Goal: Information Seeking & Learning: Learn about a topic

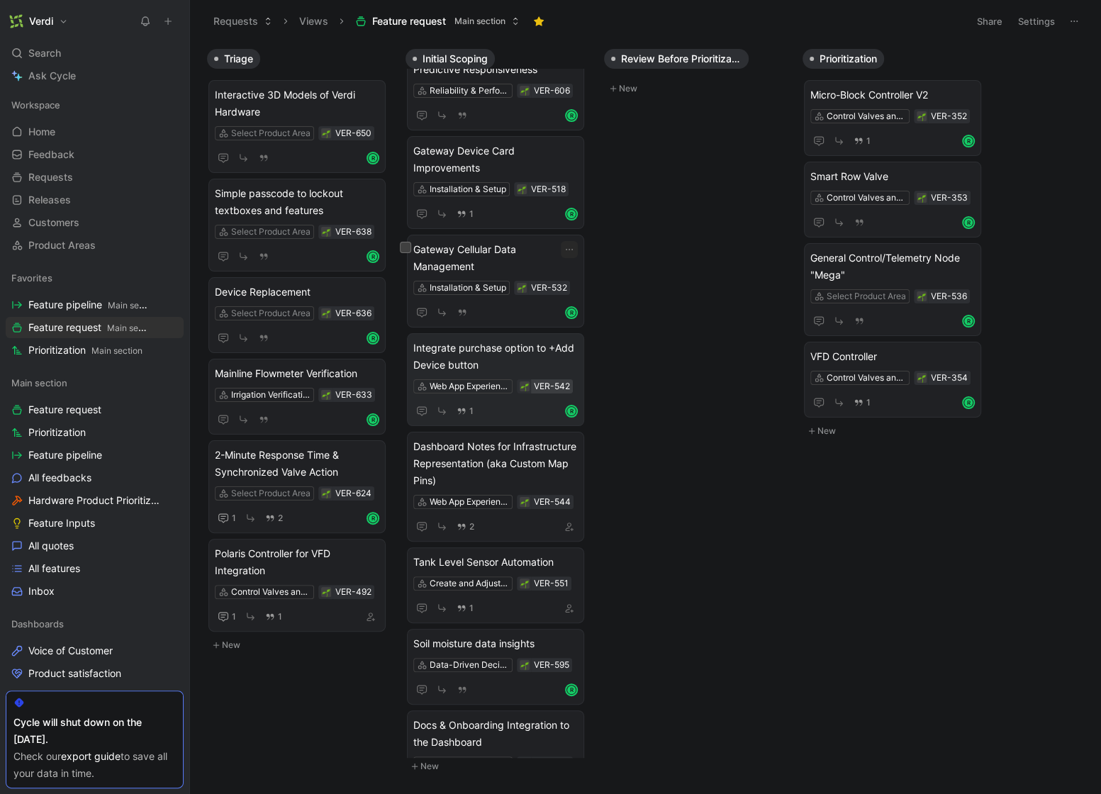
scroll to position [321, 0]
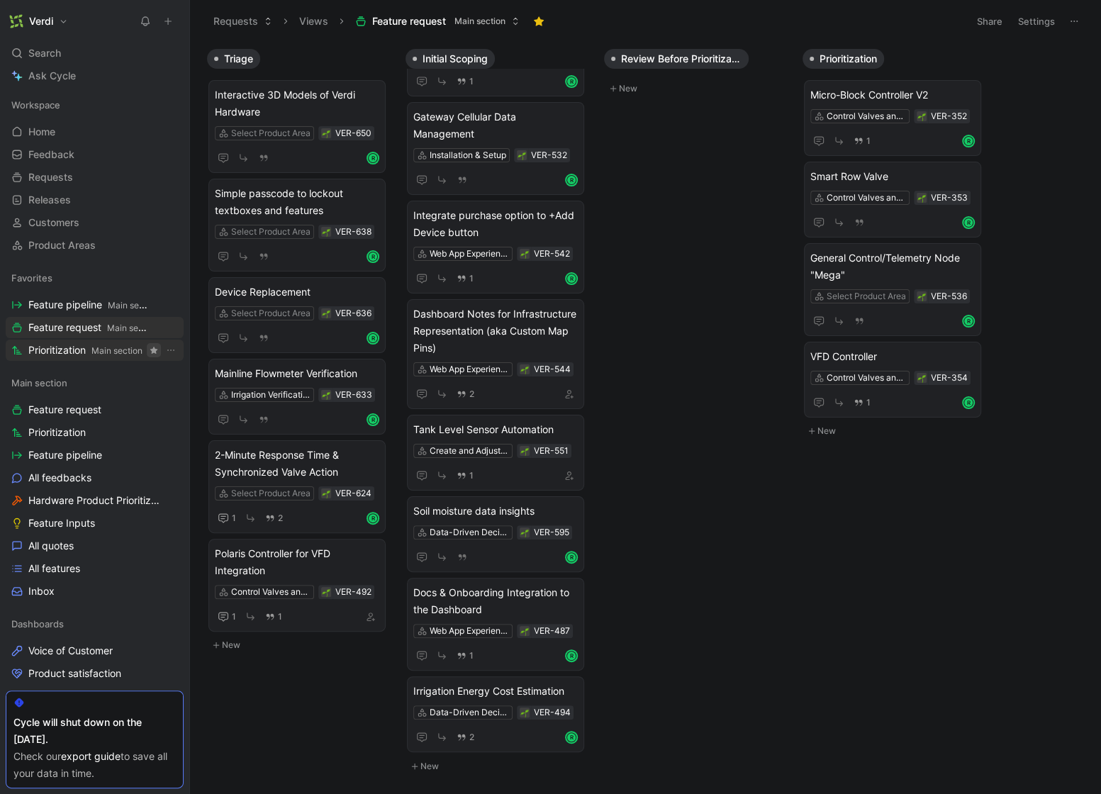
drag, startPoint x: 100, startPoint y: 354, endPoint x: 148, endPoint y: 353, distance: 48.2
click at [100, 354] on span "Main section" at bounding box center [116, 350] width 51 height 11
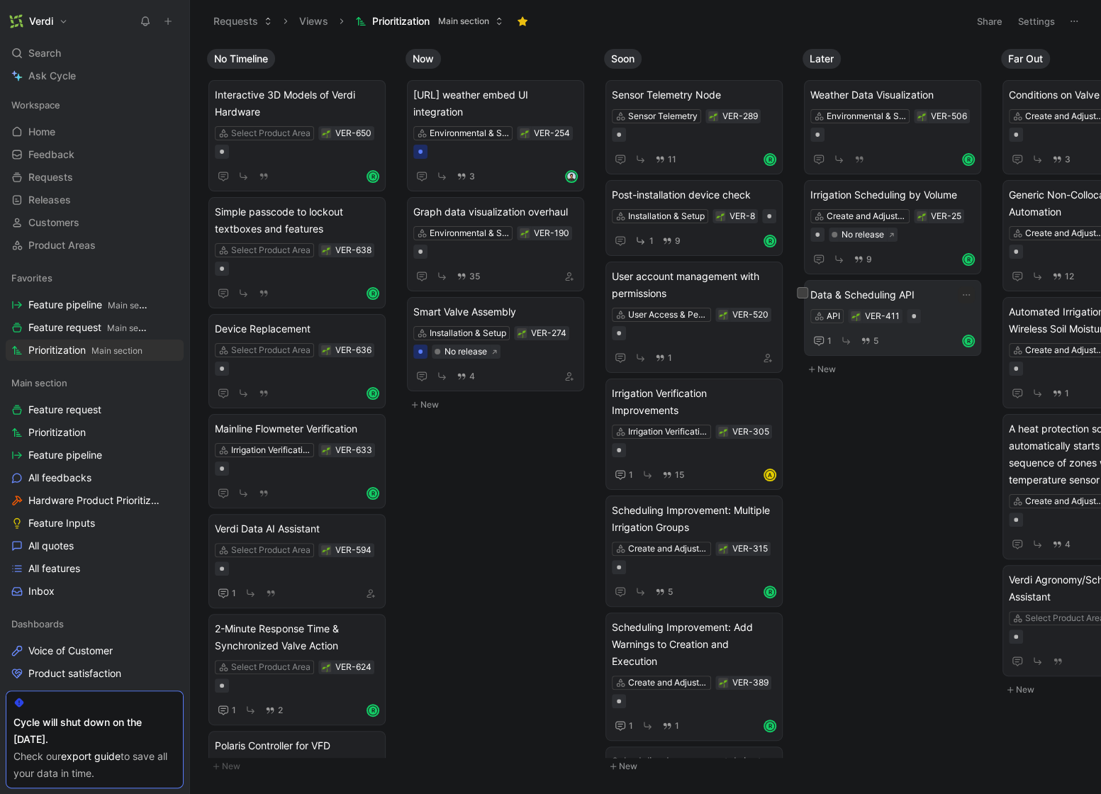
click at [902, 298] on span "Data & Scheduling API" at bounding box center [892, 294] width 164 height 17
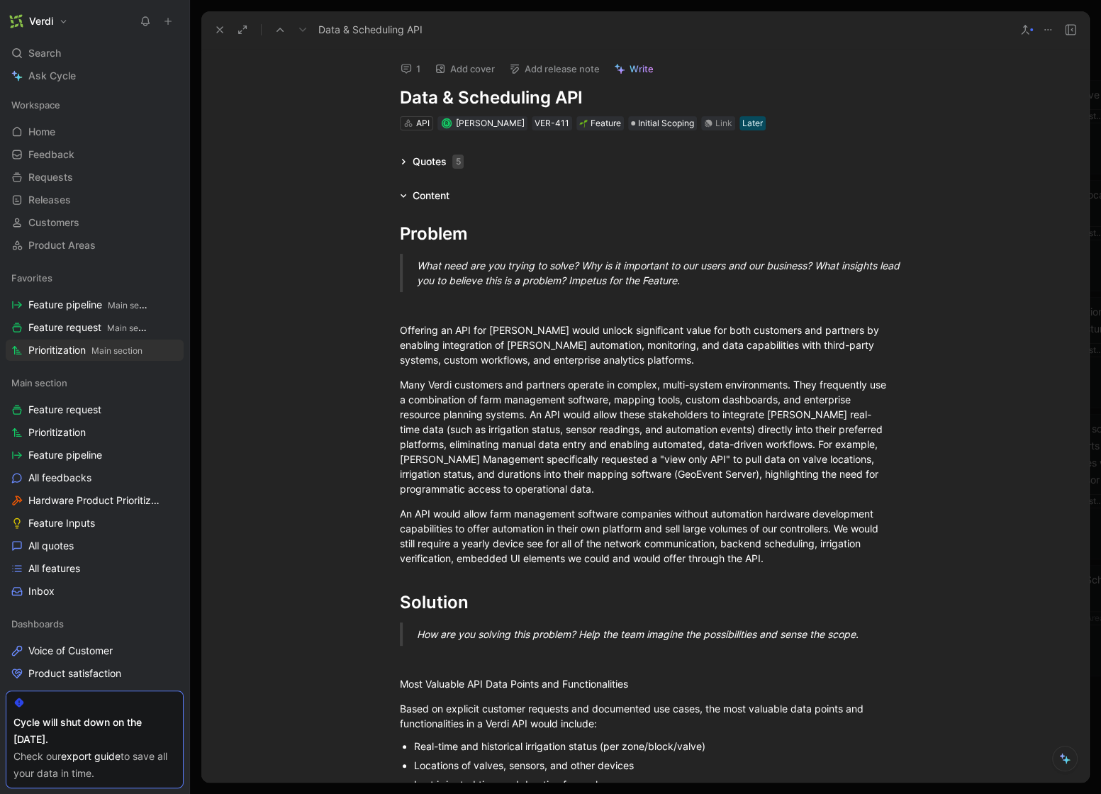
click at [402, 161] on icon at bounding box center [404, 162] width 4 height 6
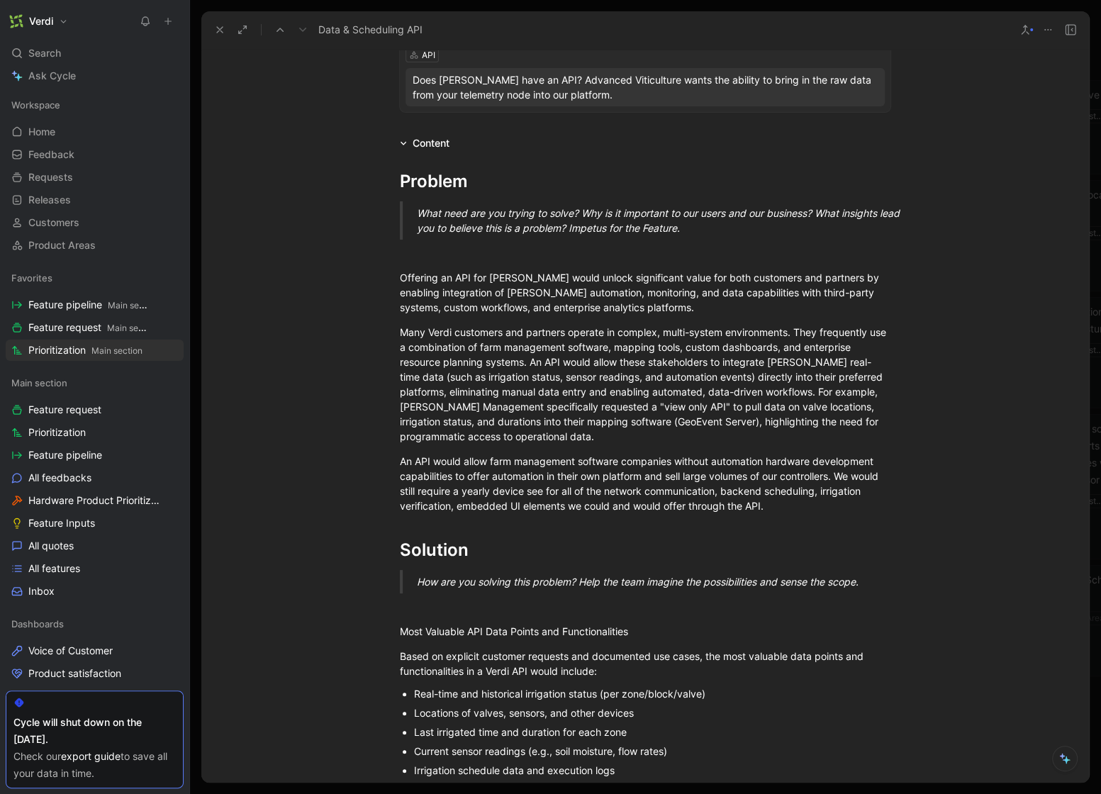
scroll to position [257, 0]
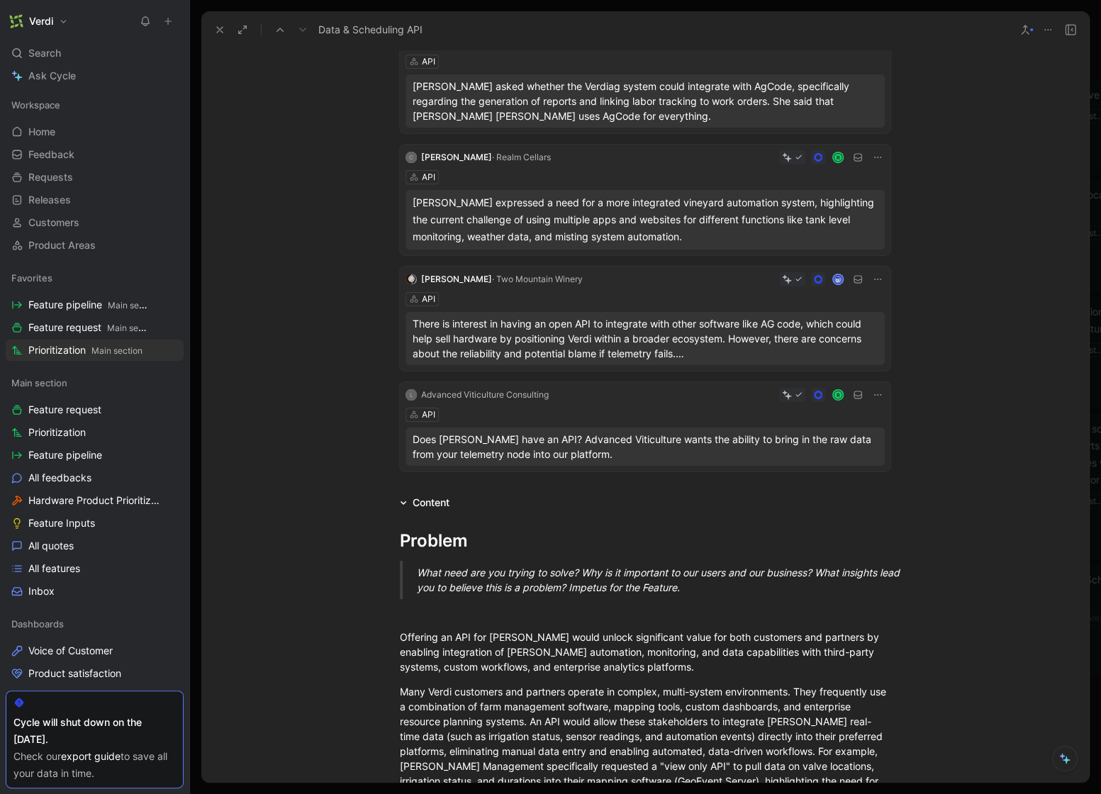
click at [214, 31] on icon at bounding box center [219, 29] width 11 height 11
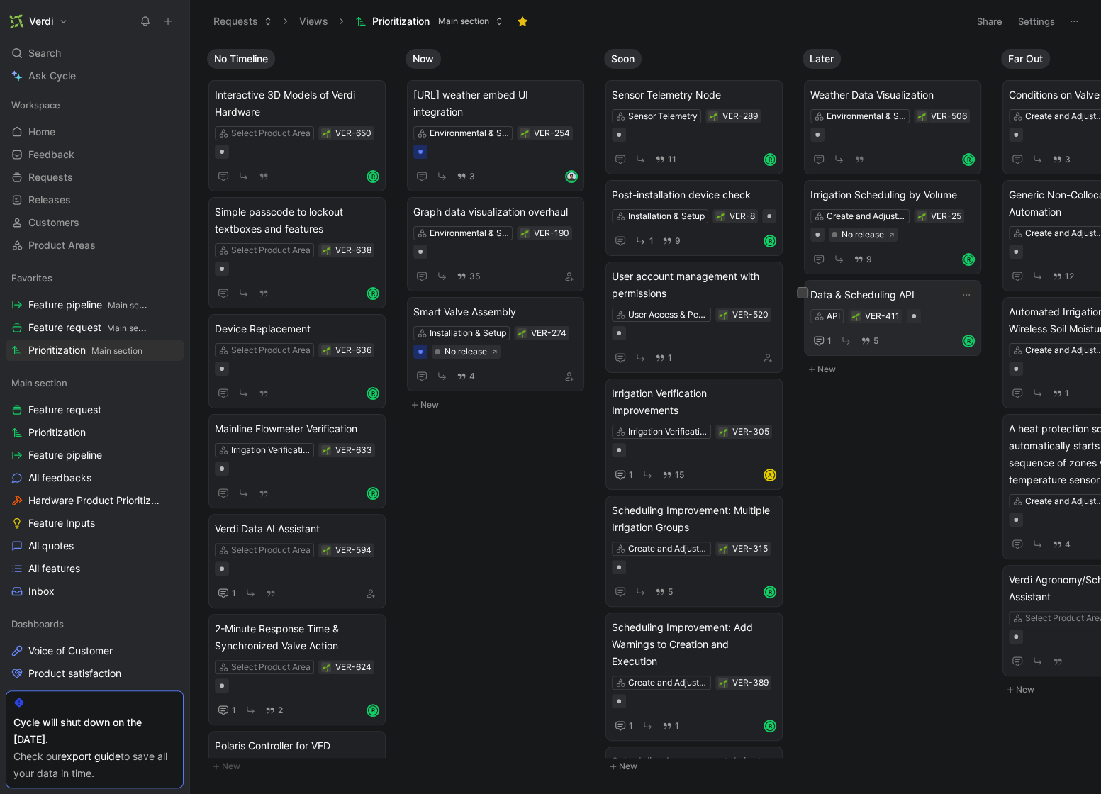
click at [943, 318] on div "API VER-411" at bounding box center [892, 316] width 164 height 14
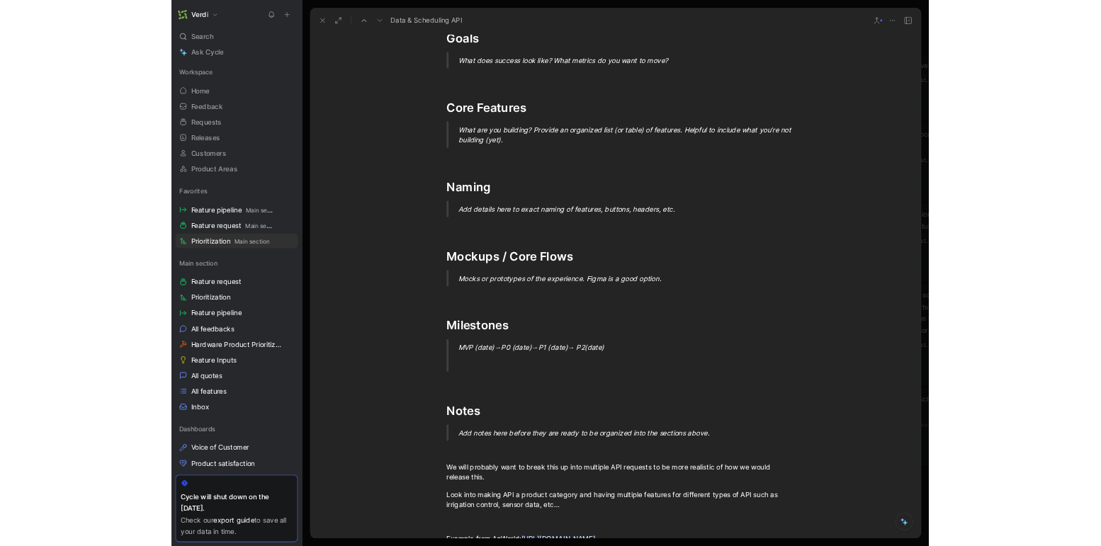
scroll to position [1978, 0]
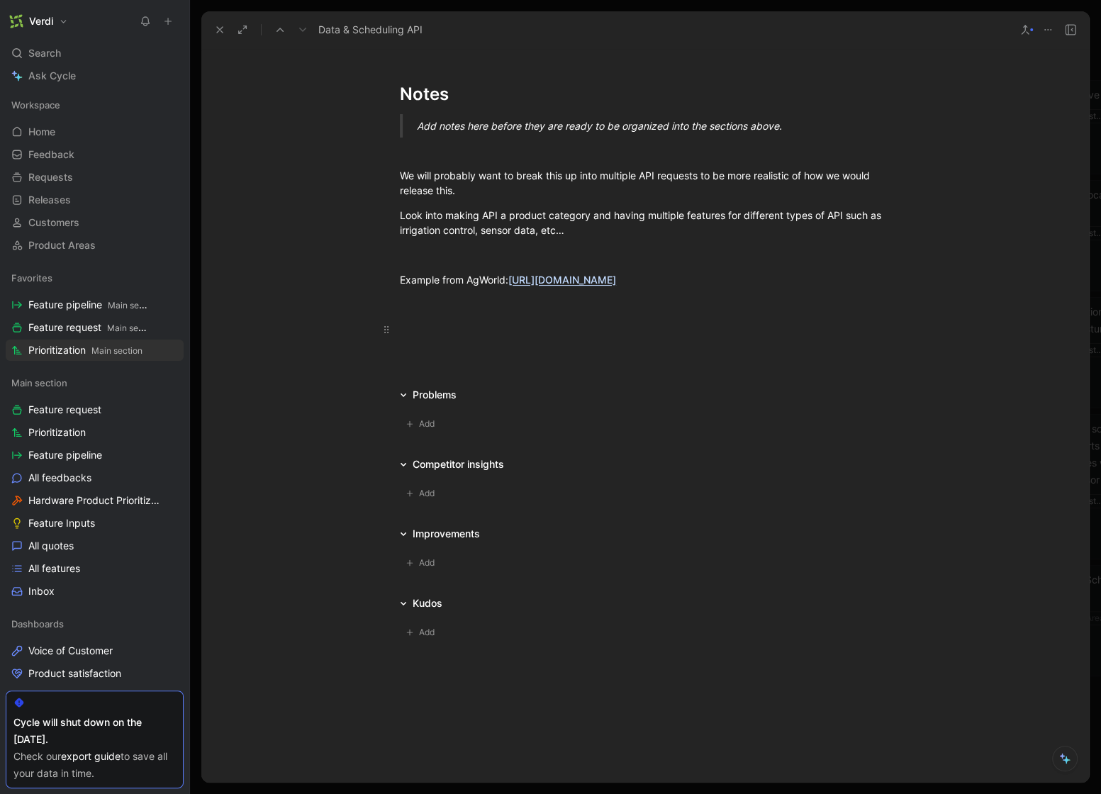
click at [668, 318] on p at bounding box center [645, 329] width 544 height 23
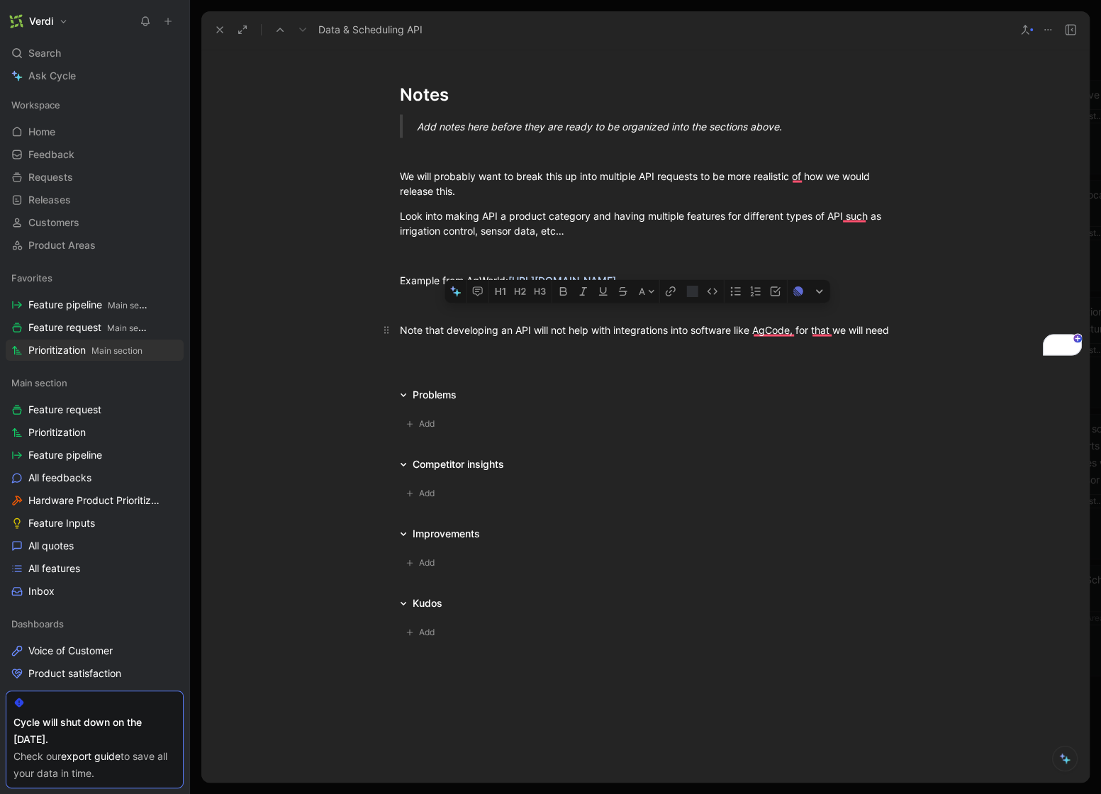
drag, startPoint x: 634, startPoint y: 328, endPoint x: 673, endPoint y: 329, distance: 39.0
click at [672, 329] on div "Note that developing an API will not help with integrations into software like …" at bounding box center [645, 329] width 490 height 15
click at [673, 329] on div "Note that developing an API will not help with integrations into software like …" at bounding box center [645, 329] width 490 height 15
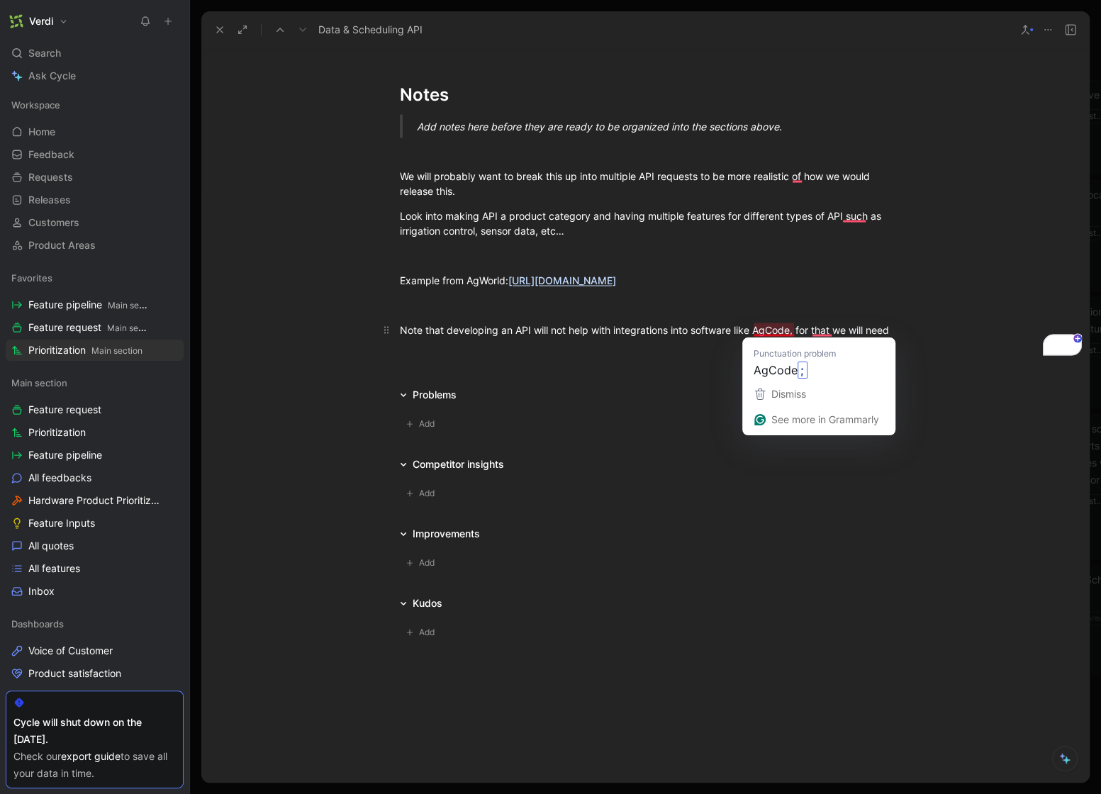
click at [567, 337] on div "Note that developing an API will not help with integrations into software like …" at bounding box center [645, 329] width 490 height 15
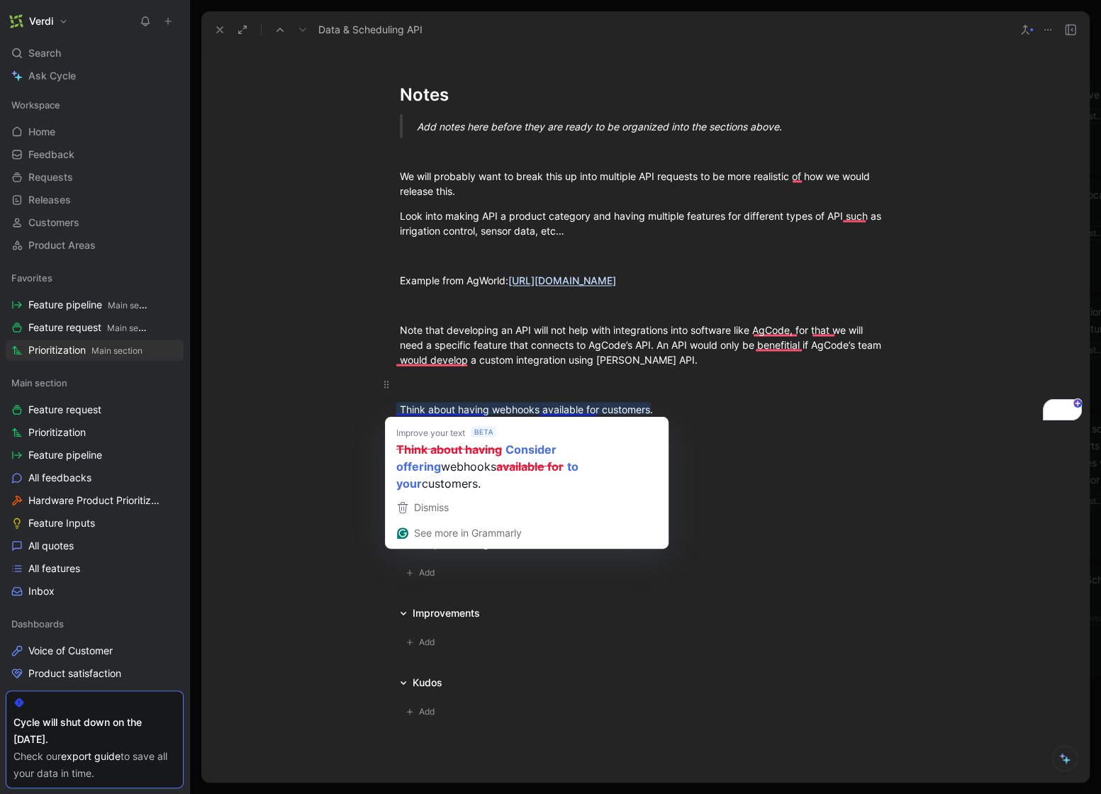
click at [576, 376] on div "To enrich screen reader interactions, please activate Accessibility in Grammarl…" at bounding box center [645, 383] width 490 height 15
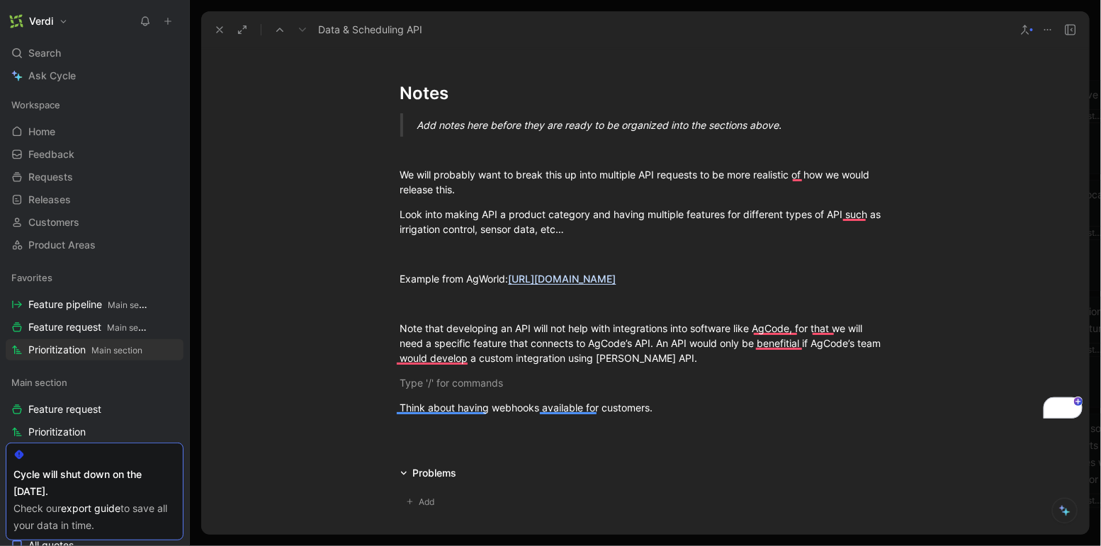
click at [215, 30] on icon at bounding box center [219, 29] width 11 height 11
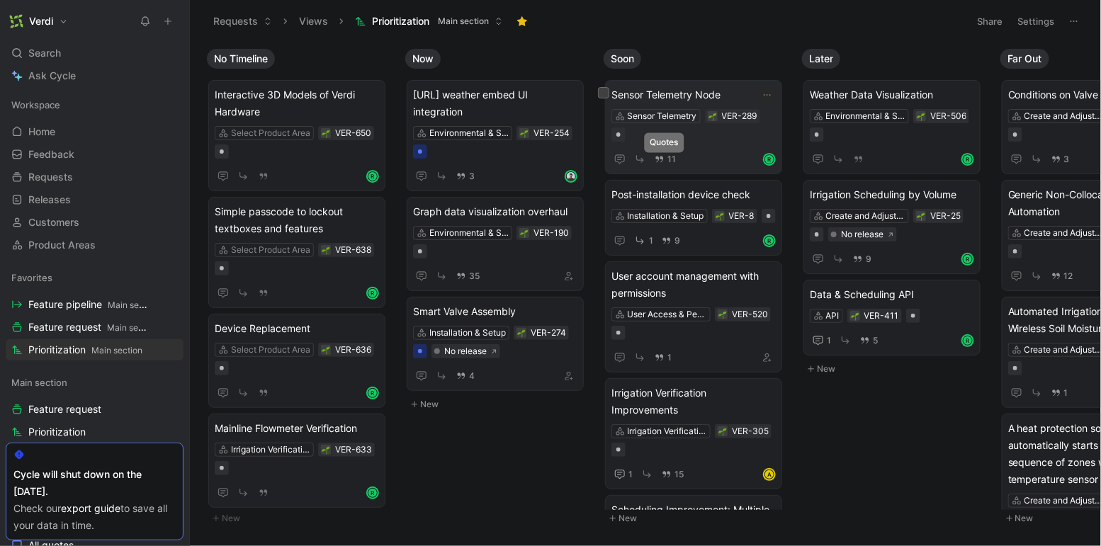
click at [710, 152] on div "11 R" at bounding box center [694, 159] width 164 height 18
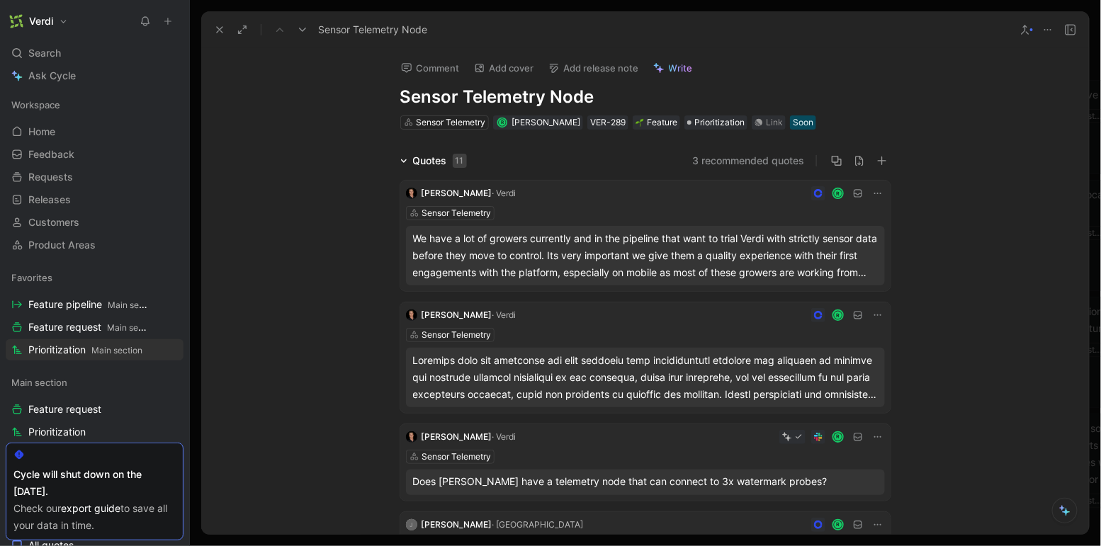
click at [218, 28] on use at bounding box center [220, 30] width 6 height 6
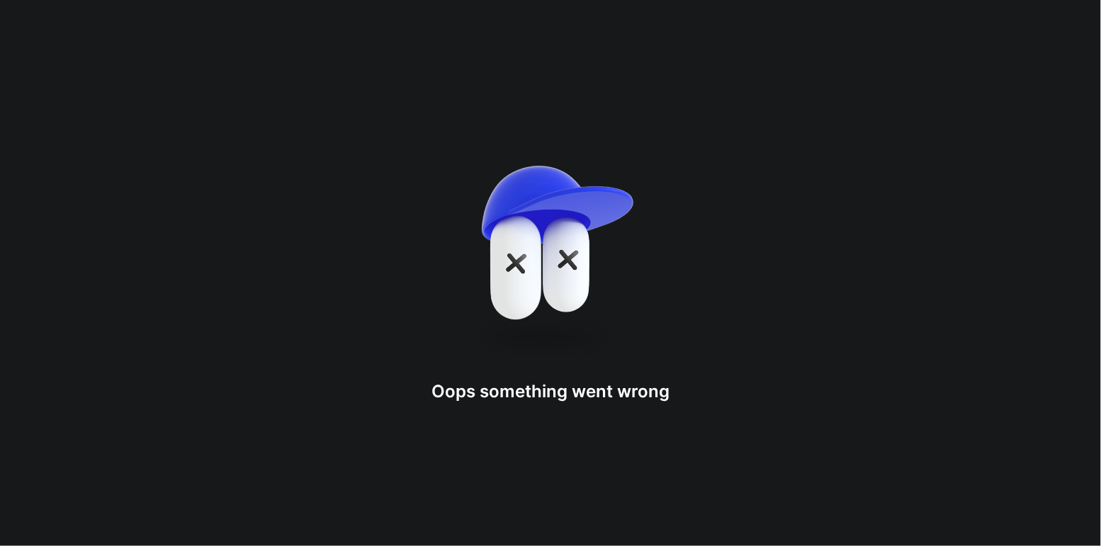
drag, startPoint x: 694, startPoint y: 95, endPoint x: 435, endPoint y: 113, distance: 259.4
